Goal: Ask a question

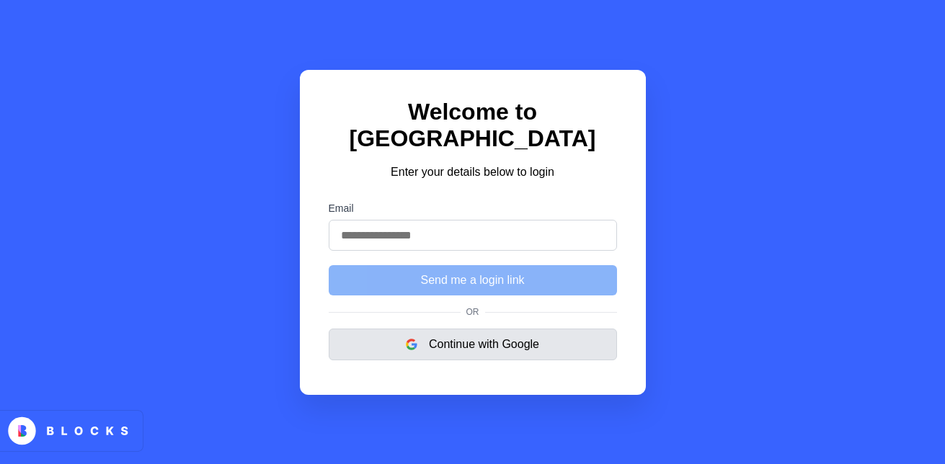
click at [485, 361] on button "Continue with Google" at bounding box center [473, 345] width 288 height 32
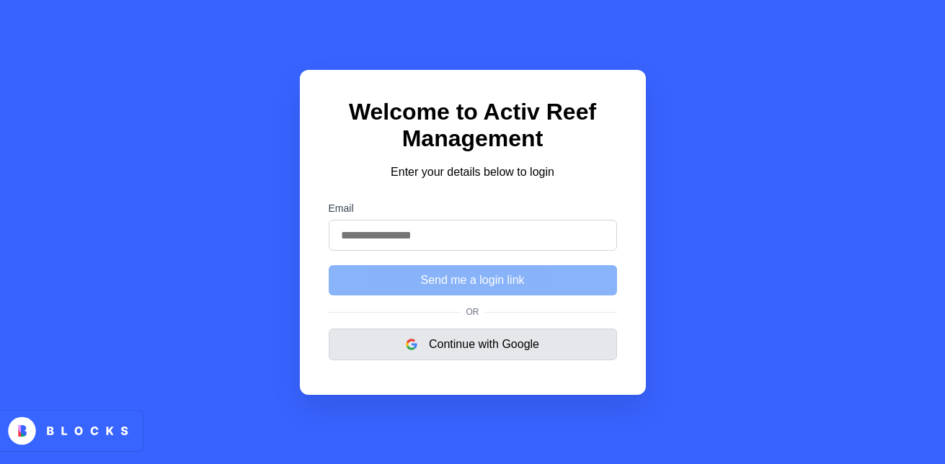
click at [454, 349] on button "Continue with Google" at bounding box center [473, 345] width 288 height 32
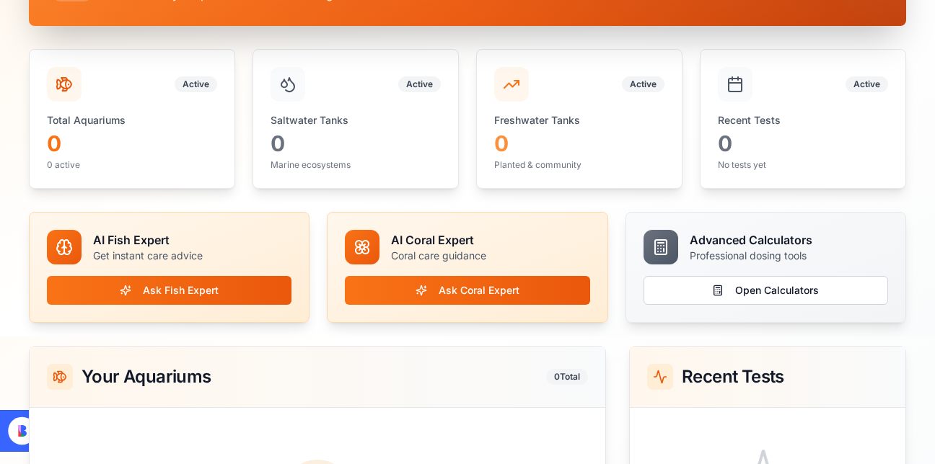
scroll to position [118, 0]
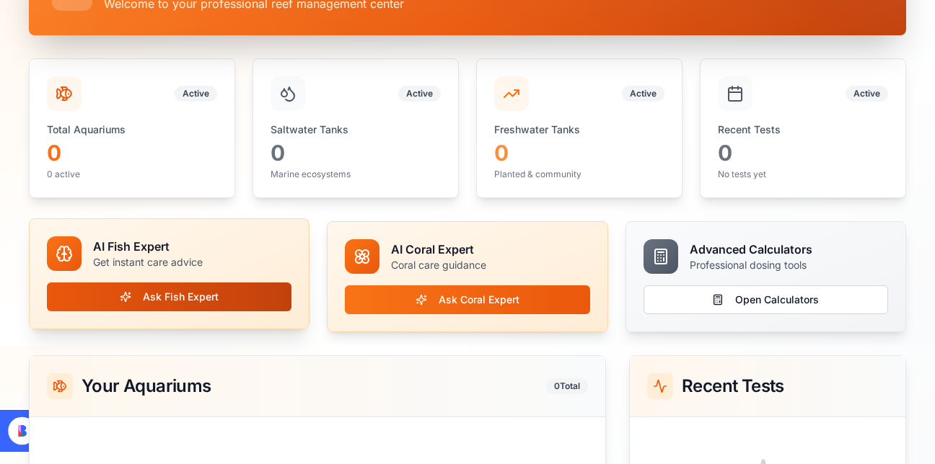
click at [152, 303] on button "Ask Fish Expert" at bounding box center [169, 297] width 244 height 29
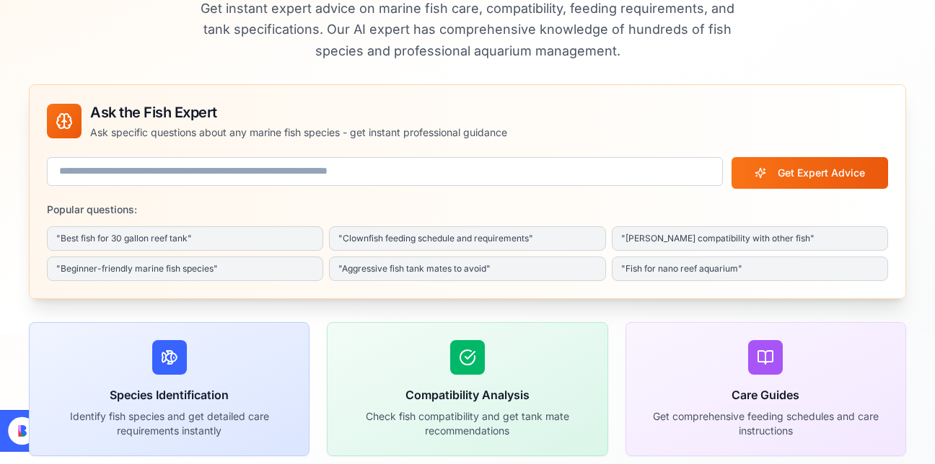
scroll to position [139, 0]
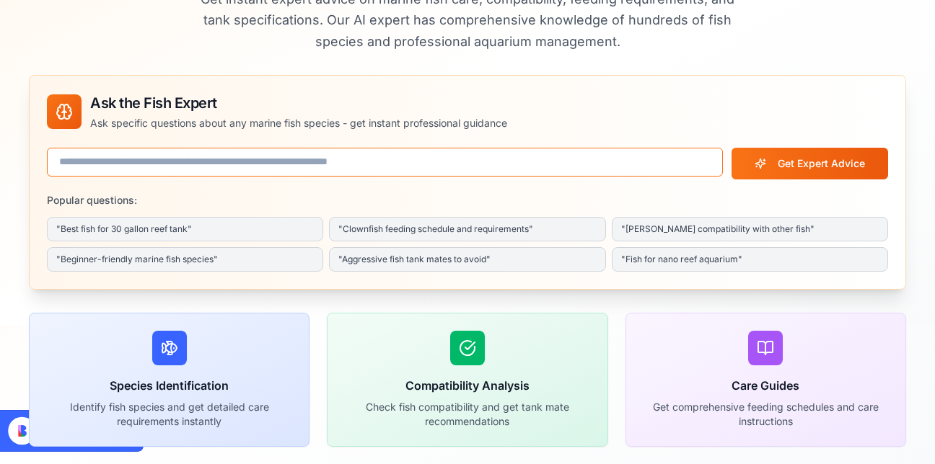
click at [200, 171] on input at bounding box center [385, 162] width 676 height 29
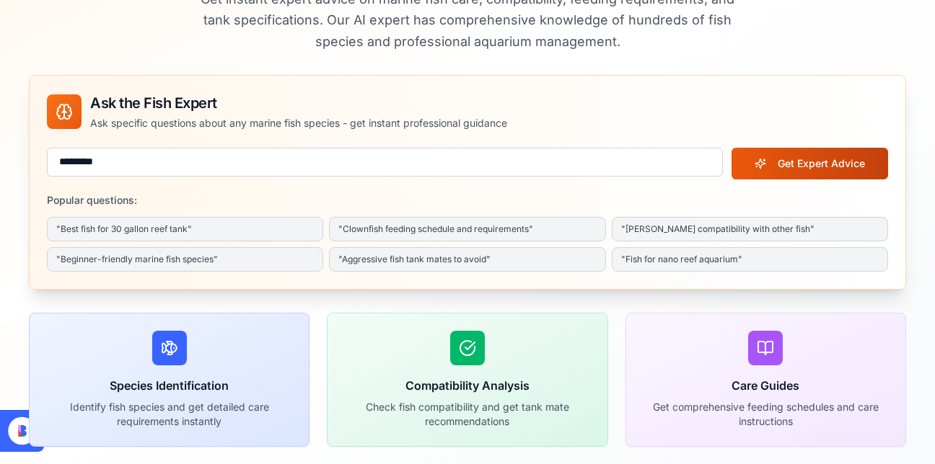
click at [794, 158] on button "Get Expert Advice" at bounding box center [809, 164] width 156 height 32
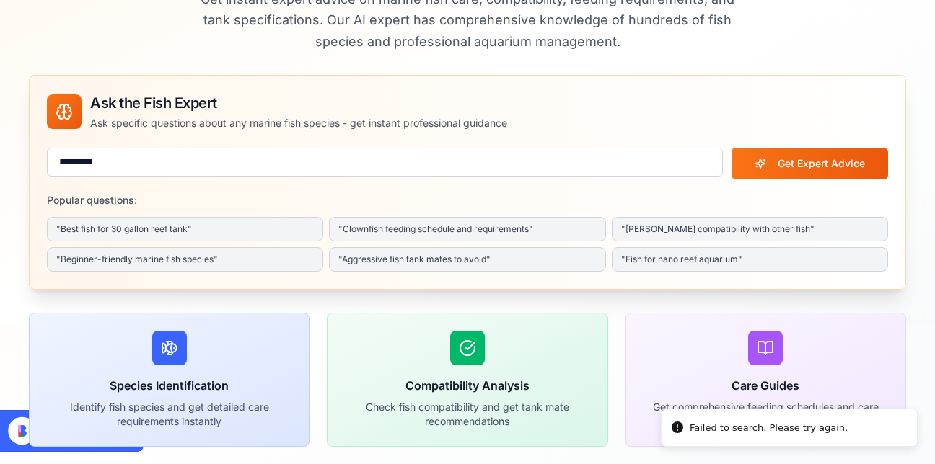
click at [783, 434] on div "Failed to search. Please try again." at bounding box center [768, 428] width 158 height 14
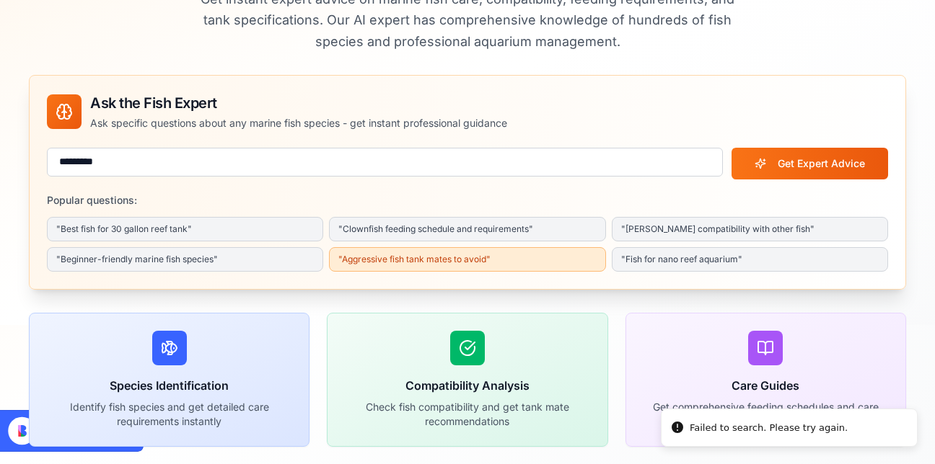
click at [456, 263] on button "" Aggressive fish tank mates to avoid "" at bounding box center [467, 259] width 276 height 25
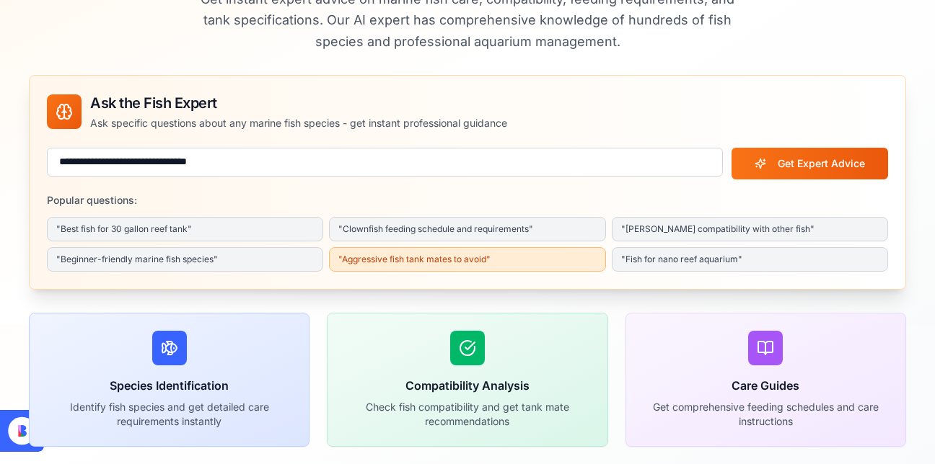
click at [420, 258] on button "" Aggressive fish tank mates to avoid "" at bounding box center [467, 259] width 276 height 25
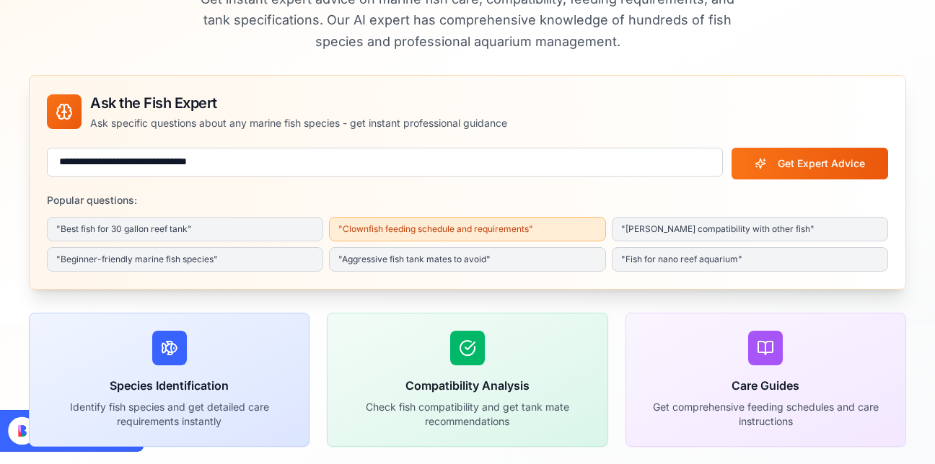
click at [408, 224] on button "" Clownfish feeding schedule and requirements "" at bounding box center [467, 229] width 276 height 25
type input "**********"
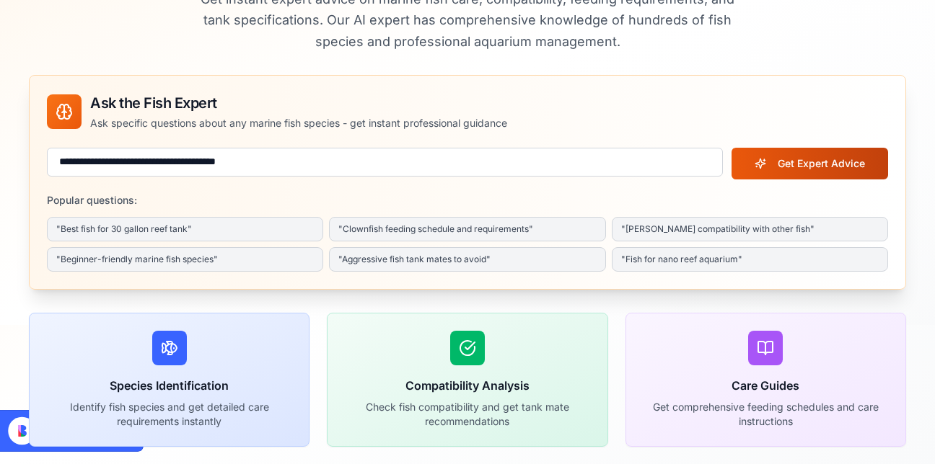
click at [784, 159] on button "Get Expert Advice" at bounding box center [809, 164] width 156 height 32
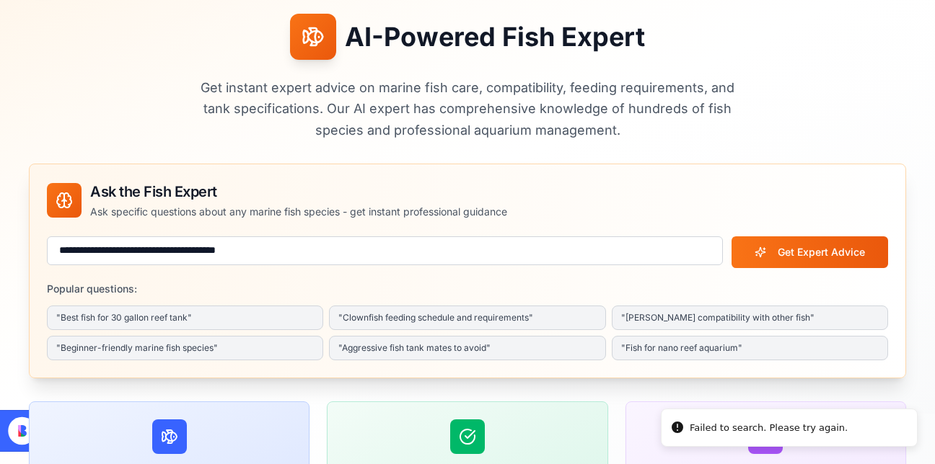
scroll to position [0, 0]
